Goal: Transaction & Acquisition: Download file/media

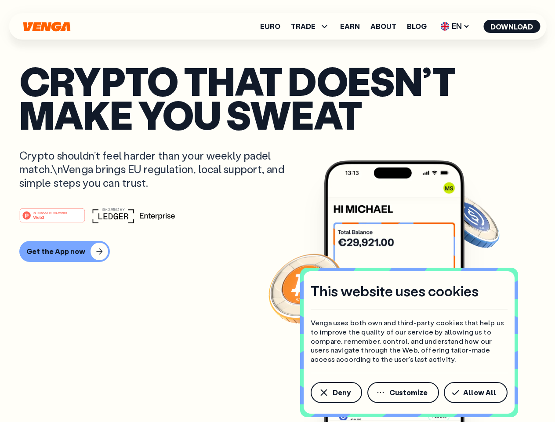
click at [277, 211] on div "#1 PRODUCT OF THE MONTH Web3" at bounding box center [277, 215] width 516 height 16
click at [336, 393] on span "Deny" at bounding box center [342, 392] width 18 height 7
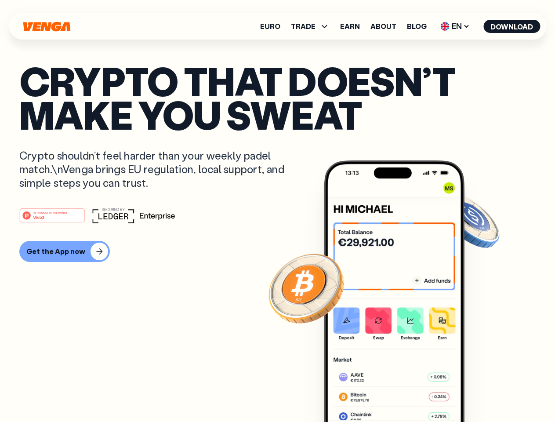
click at [404, 393] on img at bounding box center [394, 307] width 141 height 294
click at [477, 393] on article "Crypto that doesn’t make you sweat Crypto shouldn’t feel harder than your weekl…" at bounding box center [277, 229] width 516 height 330
click at [313, 26] on span "TRADE" at bounding box center [303, 26] width 25 height 7
click at [455, 26] on span "EN" at bounding box center [455, 26] width 36 height 14
click at [512, 26] on button "Download" at bounding box center [512, 26] width 57 height 13
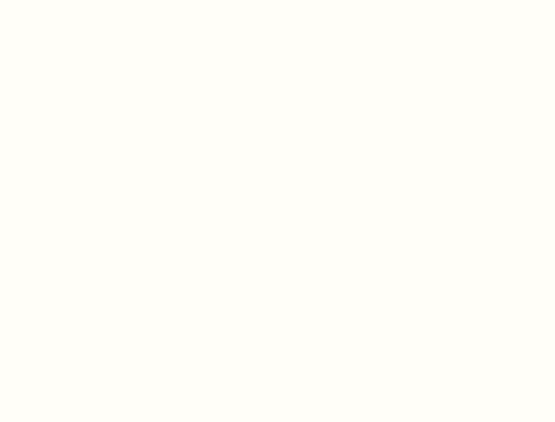
click at [277, 0] on html "This website uses cookies Venga uses both own and third-party cookies that help…" at bounding box center [277, 0] width 555 height 0
click at [63, 0] on html "This website uses cookies Venga uses both own and third-party cookies that help…" at bounding box center [277, 0] width 555 height 0
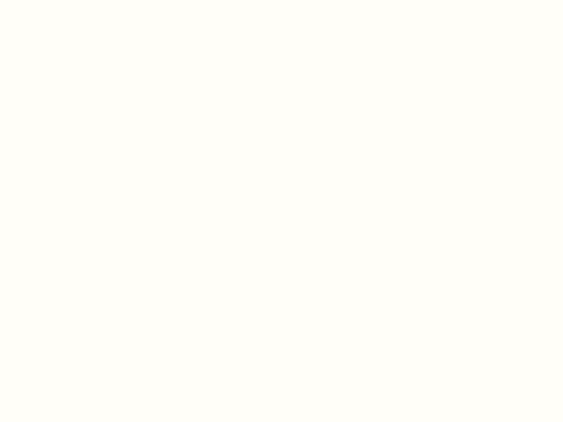
click at [54, 0] on html "This website uses cookies Venga uses both own and third-party cookies that help…" at bounding box center [281, 0] width 563 height 0
